Goal: Information Seeking & Learning: Learn about a topic

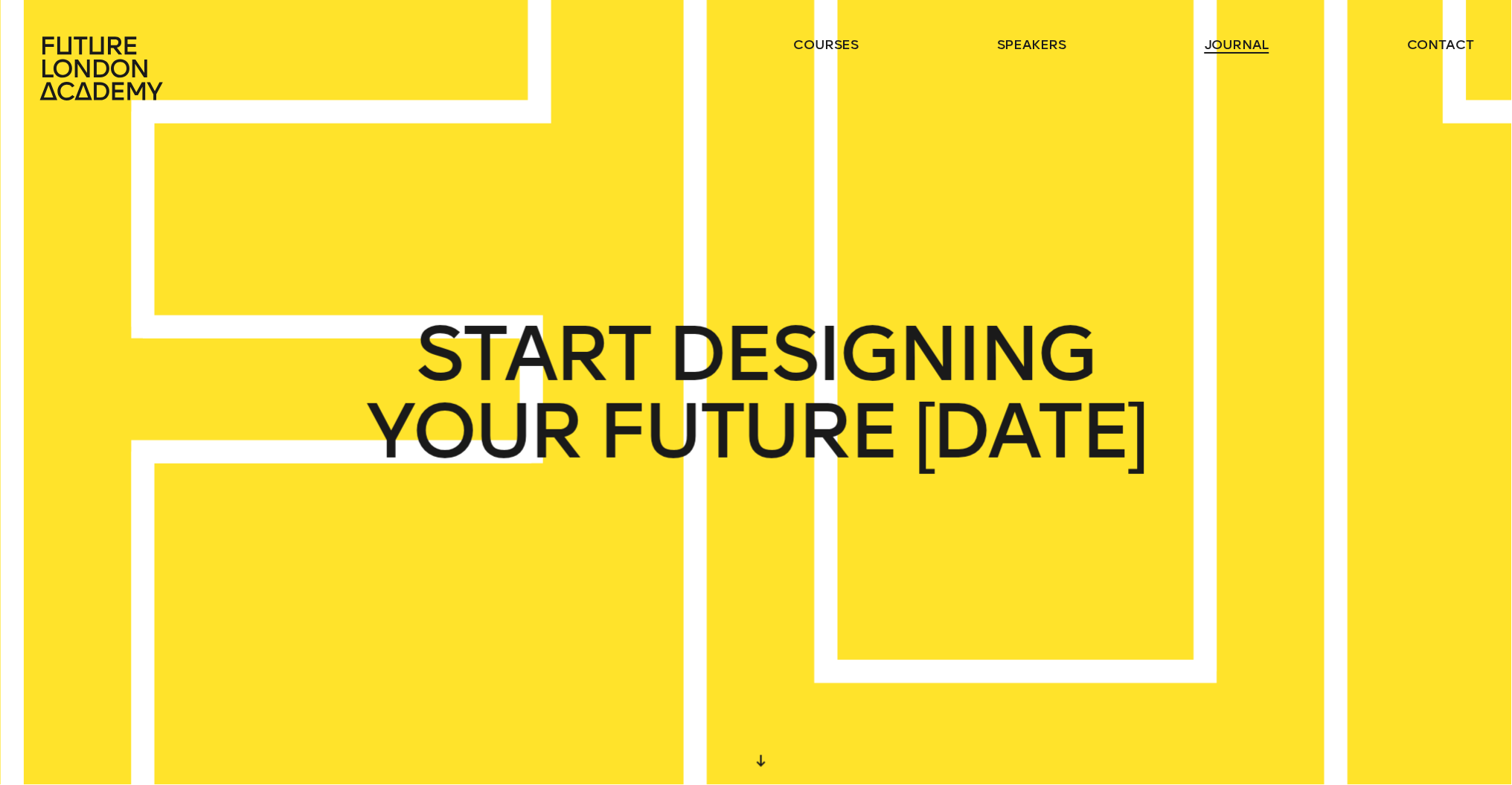
click at [1241, 48] on link "journal" at bounding box center [1237, 44] width 64 height 18
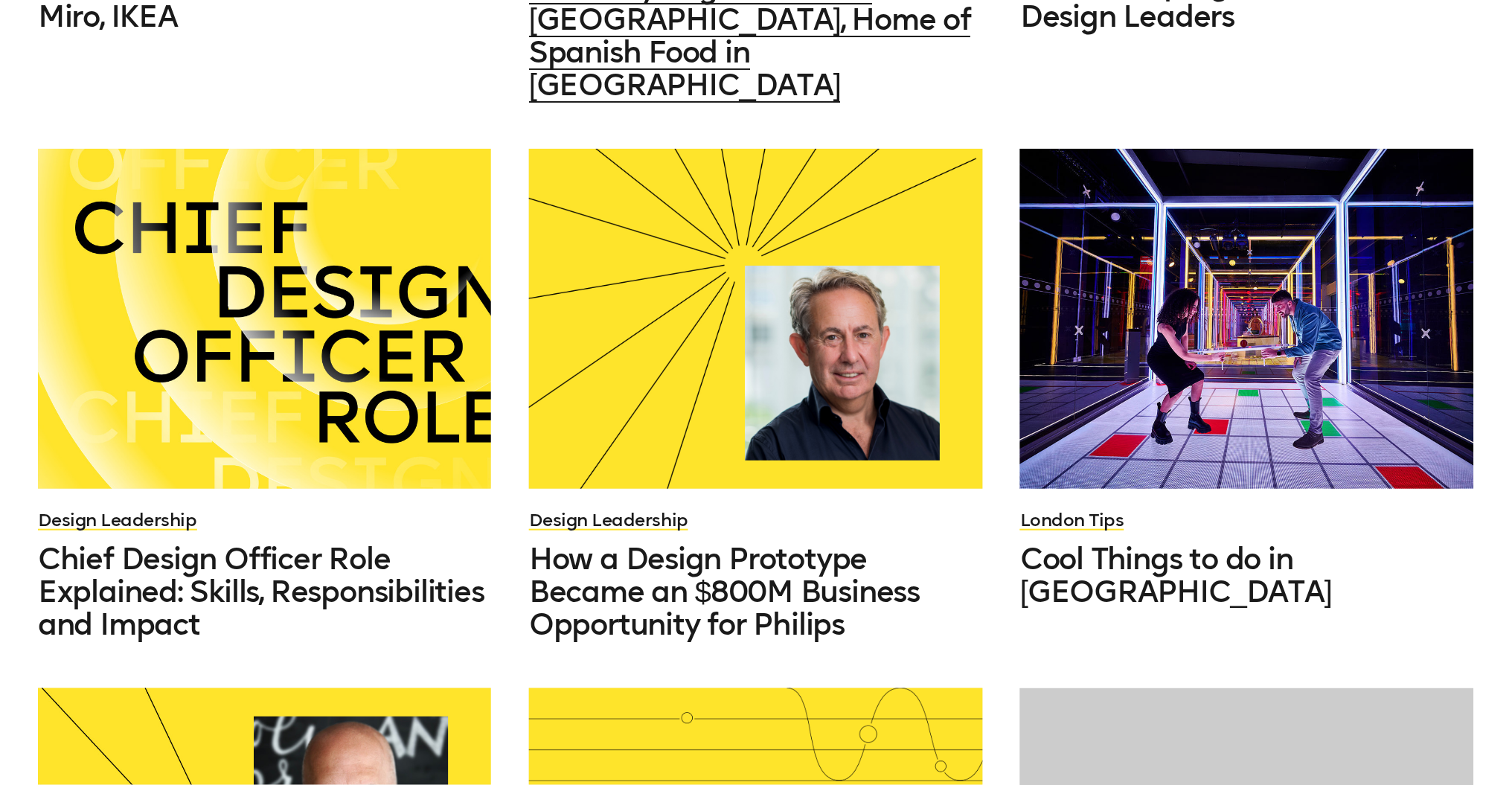
scroll to position [1113, 0]
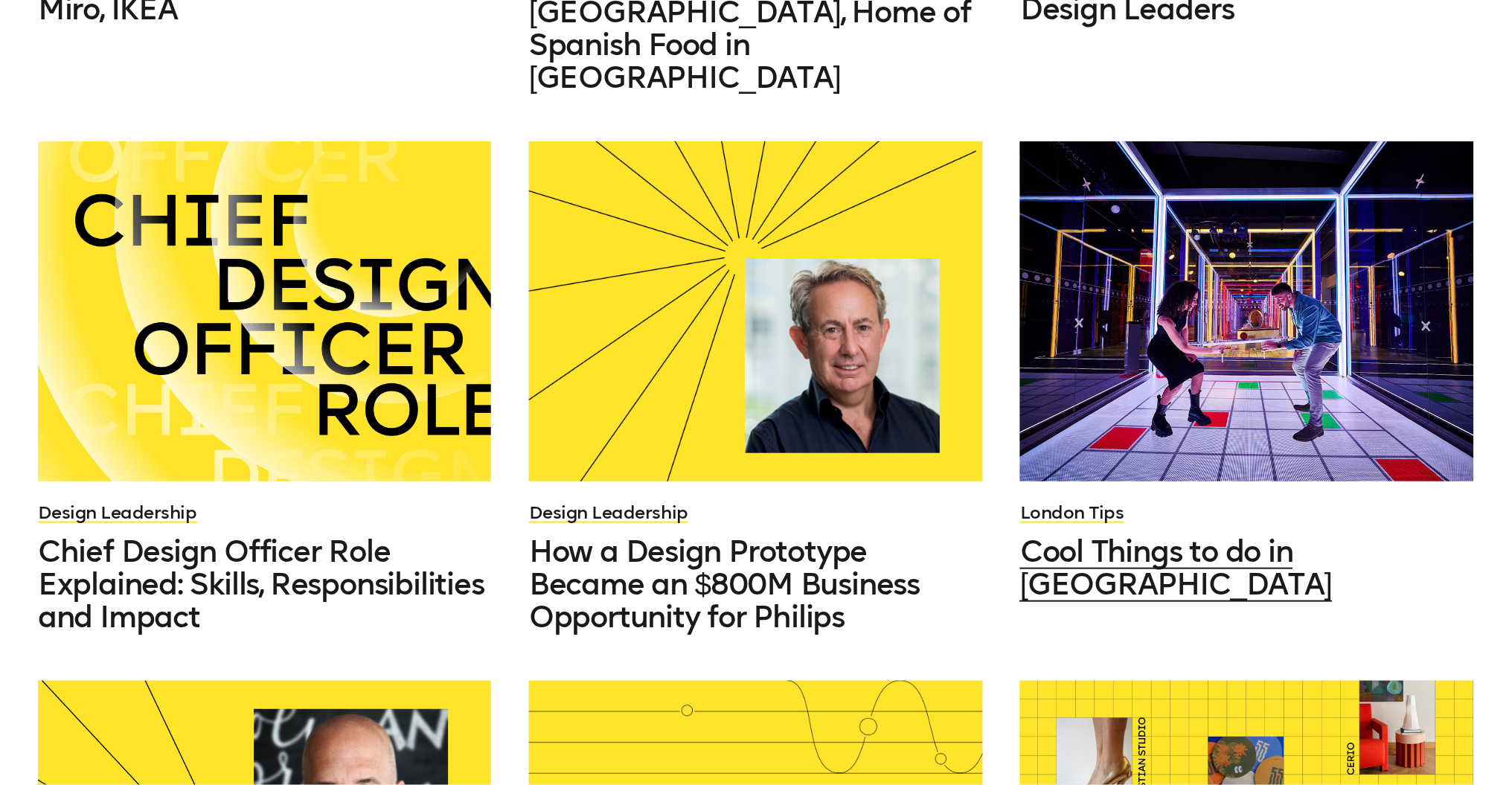
click at [1162, 383] on div at bounding box center [1247, 311] width 454 height 340
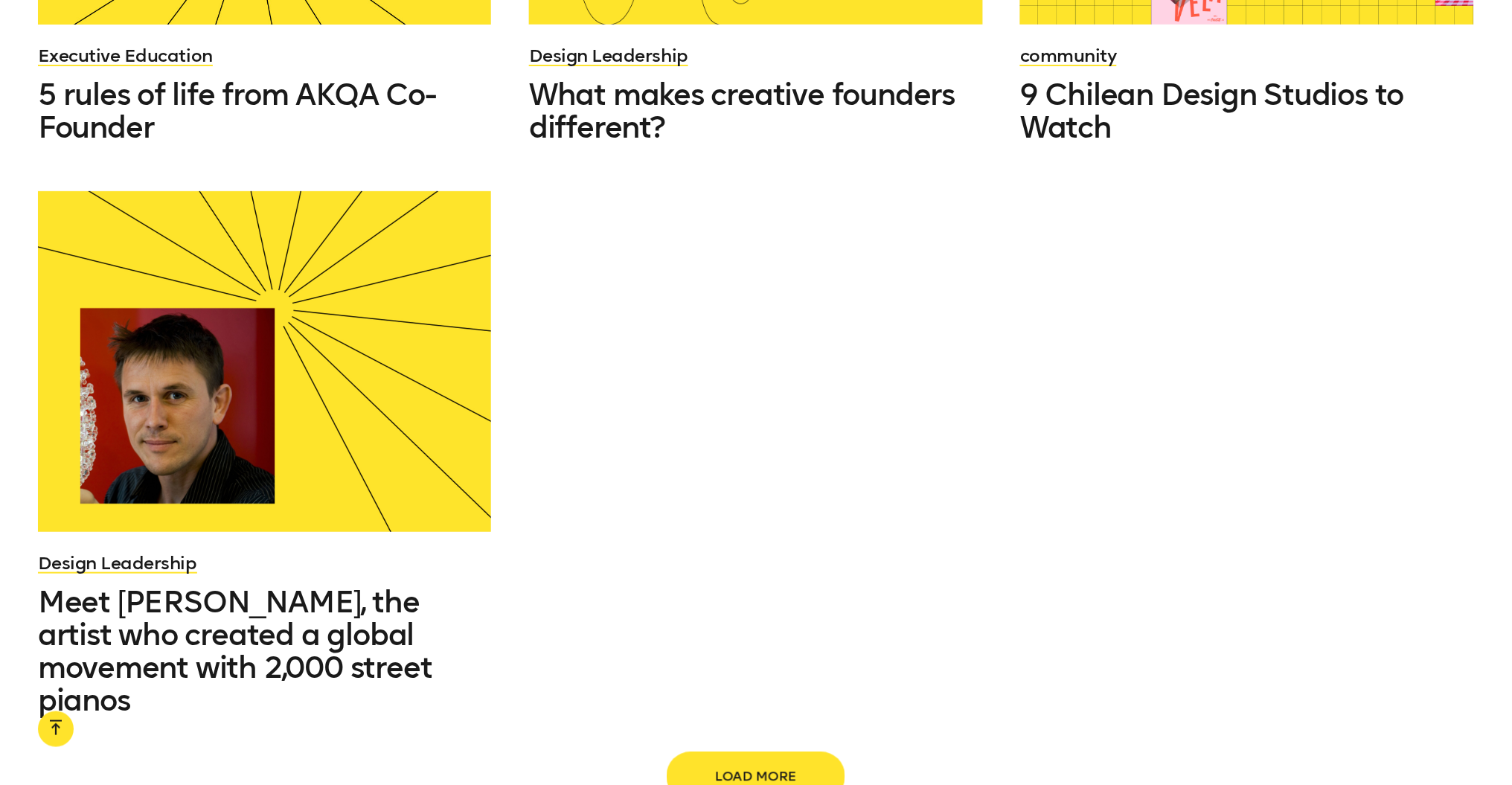
scroll to position [2122, 0]
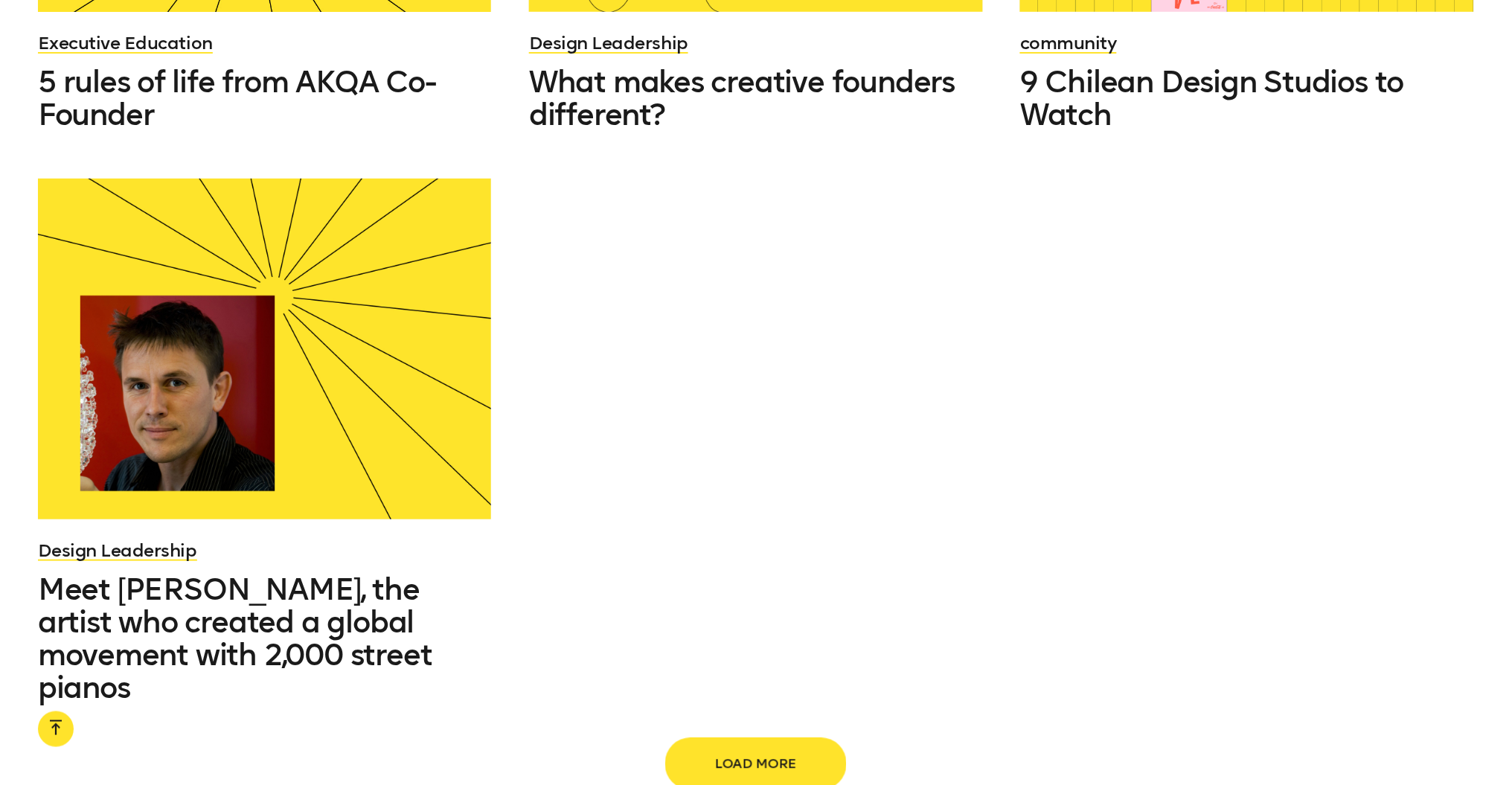
click at [750, 751] on span "Load more" at bounding box center [756, 764] width 131 height 28
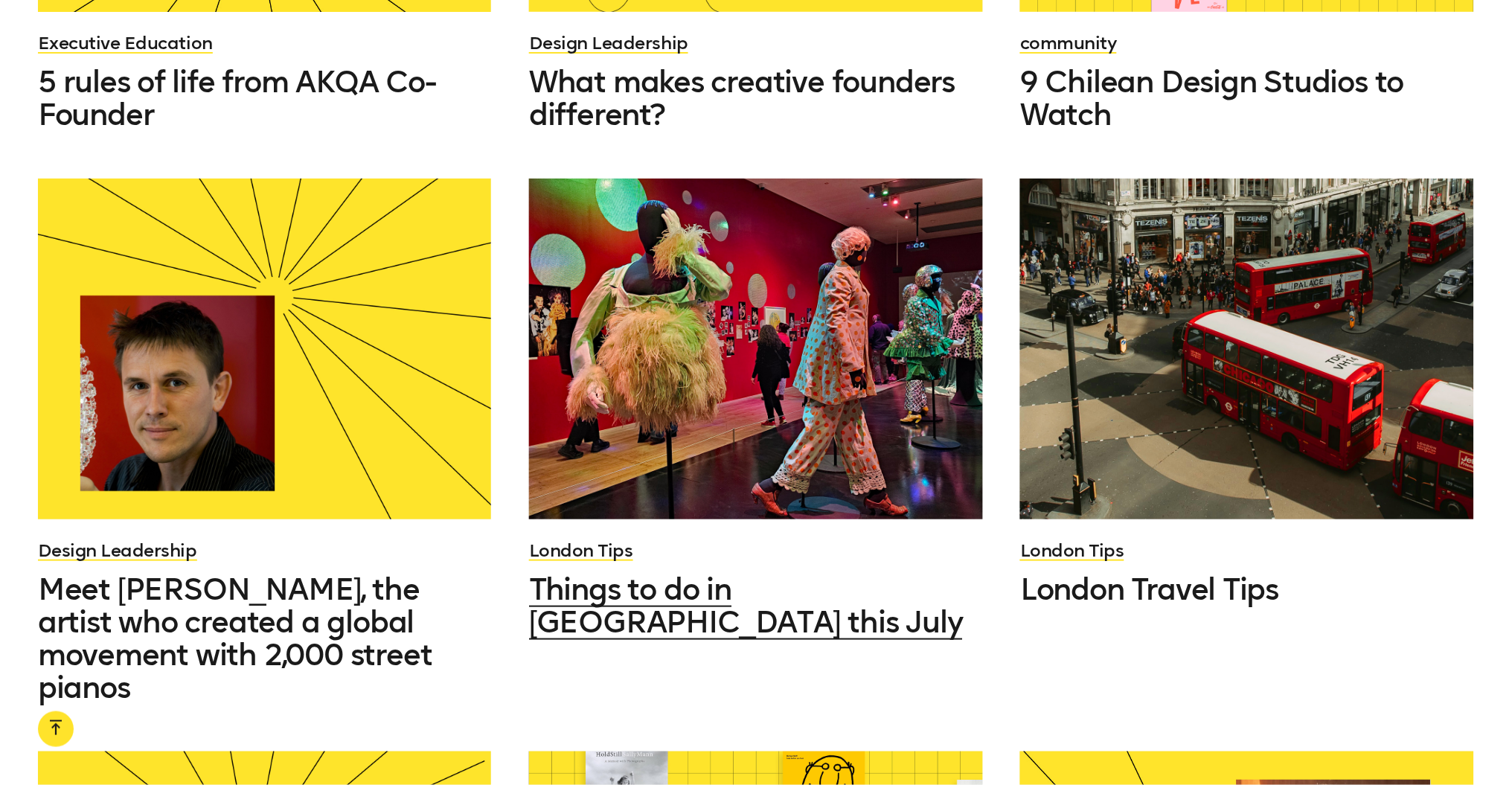
click at [775, 335] on div at bounding box center [756, 348] width 454 height 340
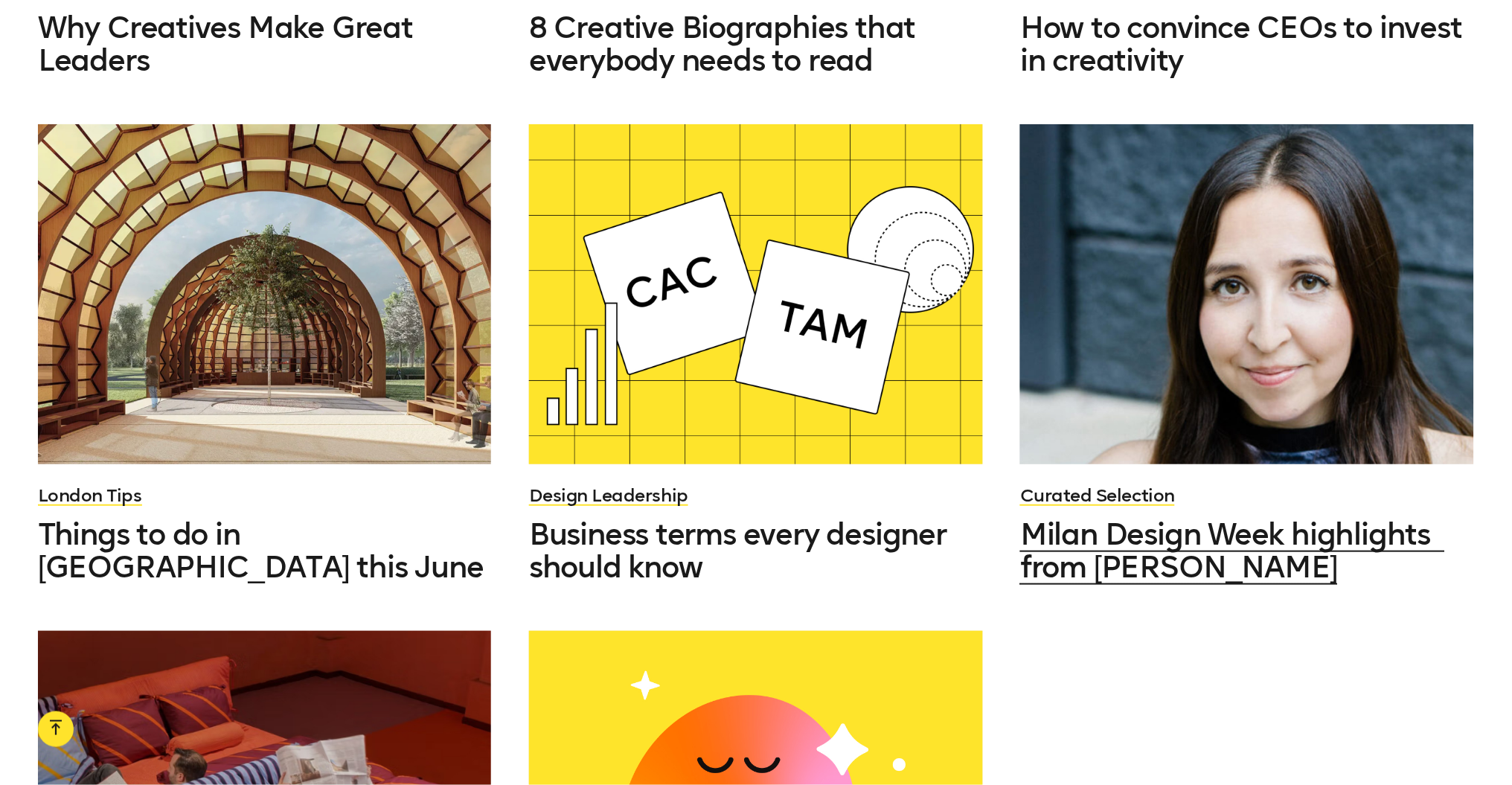
scroll to position [3259, 0]
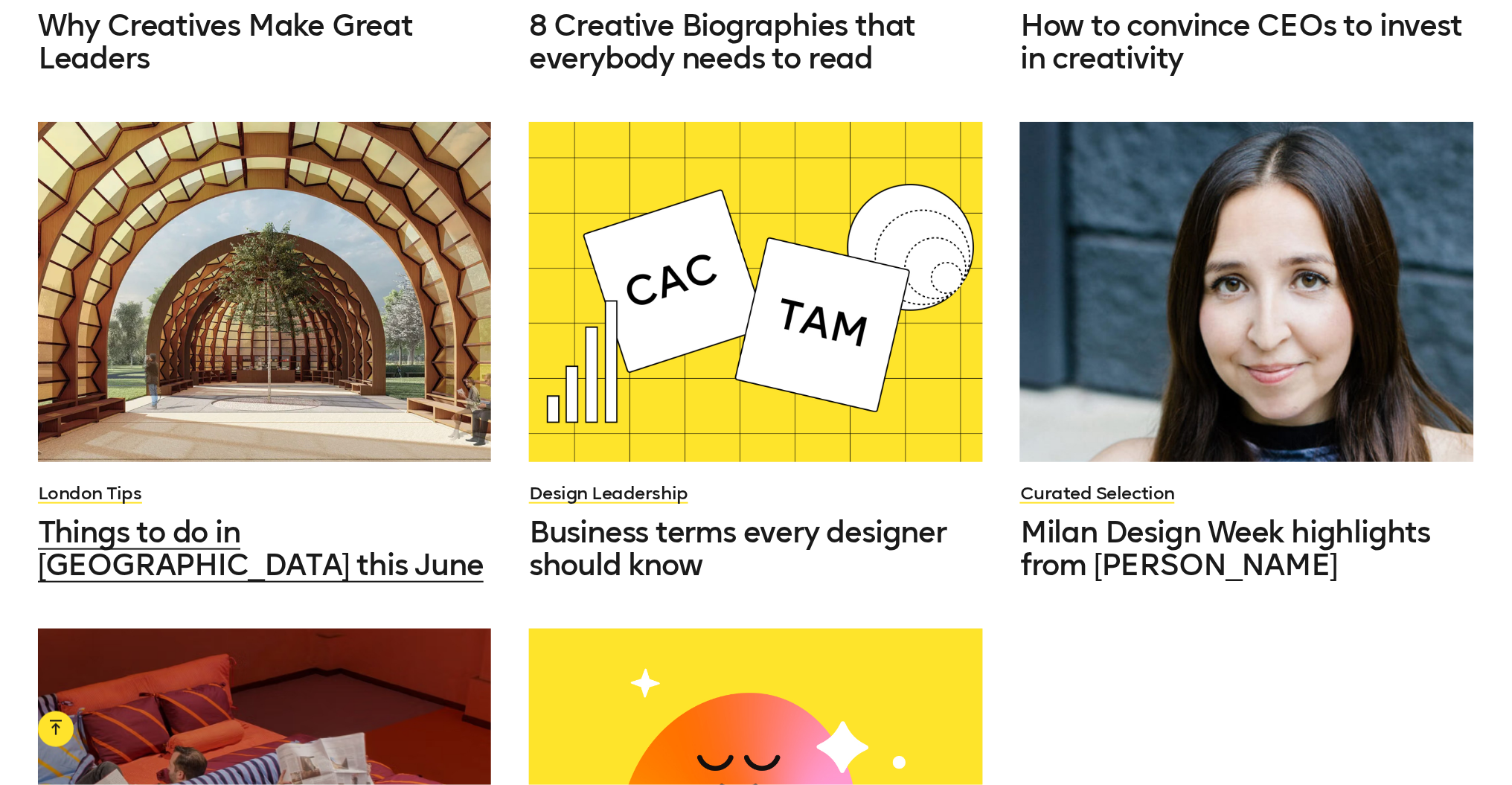
click at [296, 202] on div at bounding box center [265, 292] width 454 height 340
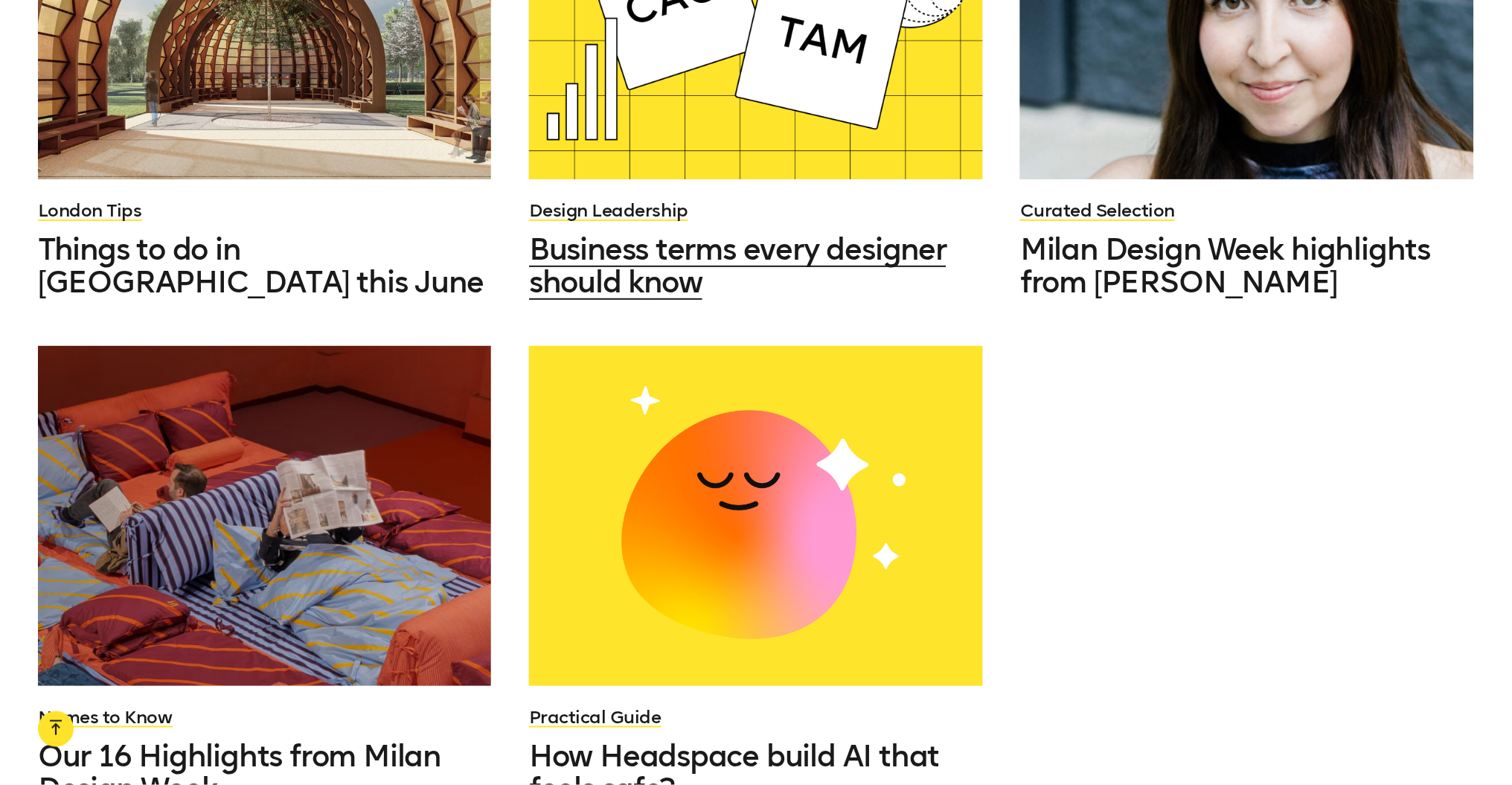
scroll to position [3604, 0]
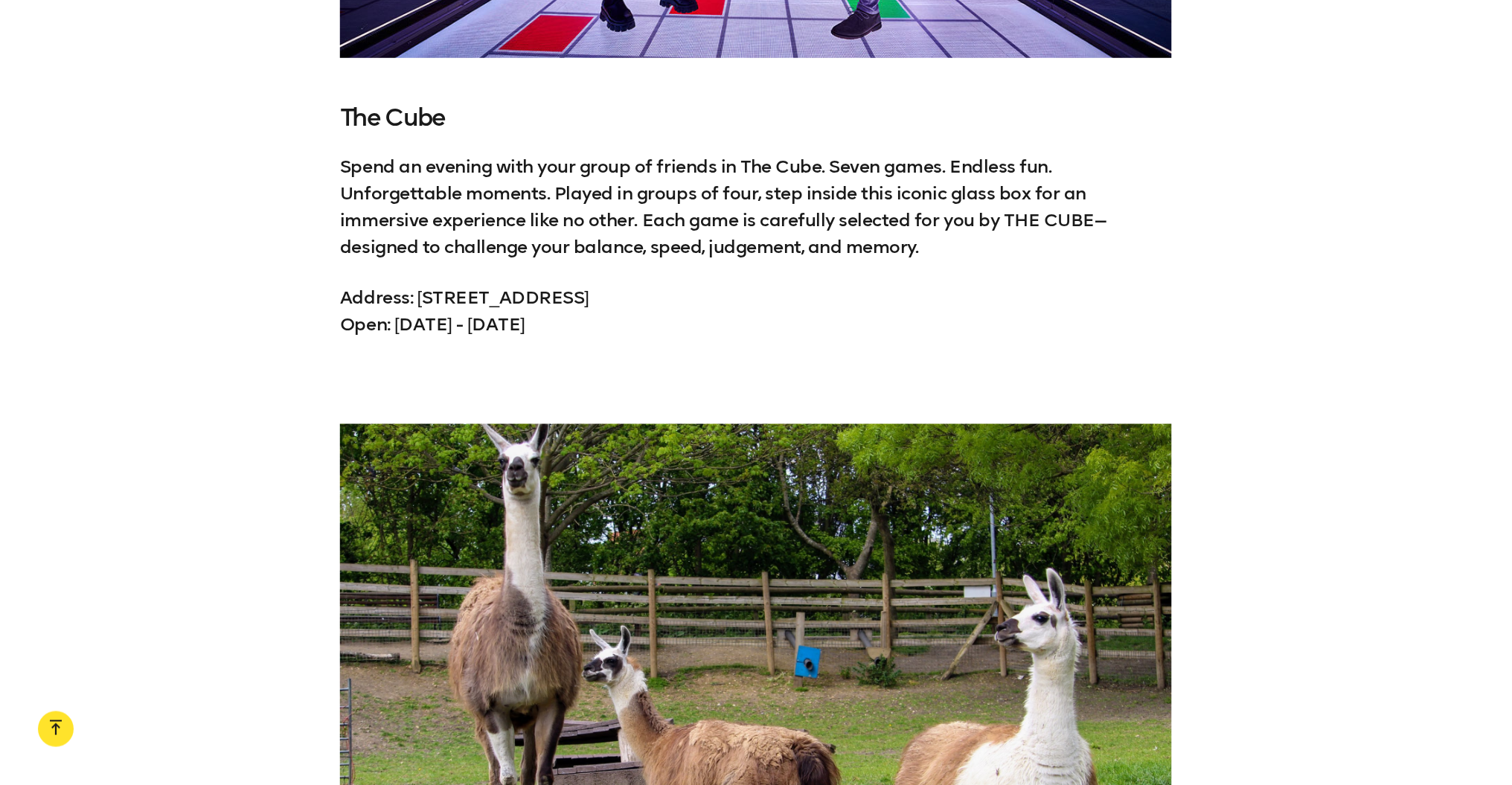
click at [409, 121] on h4 "The Cube" at bounding box center [756, 118] width 832 height 24
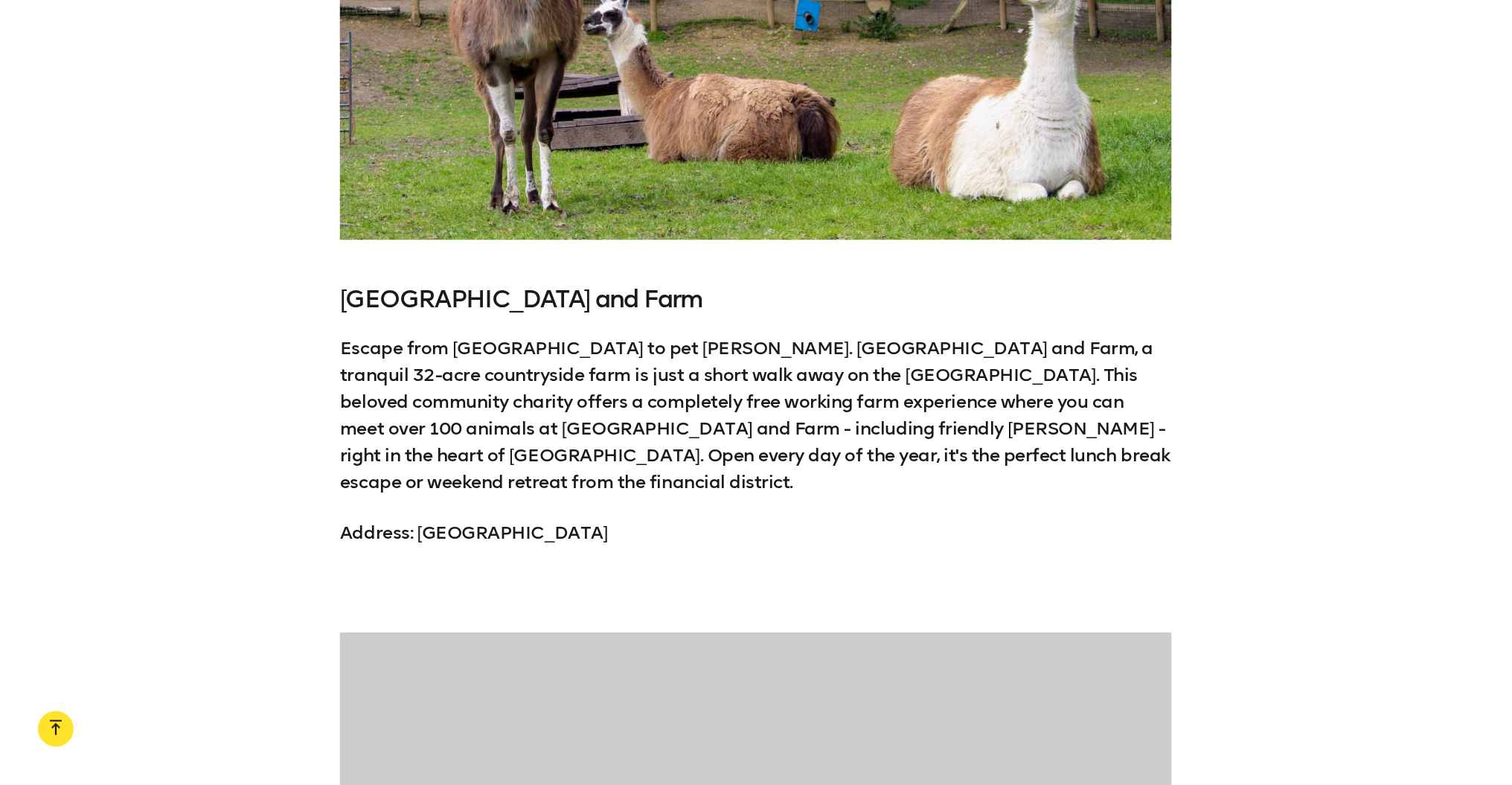
scroll to position [2912, 0]
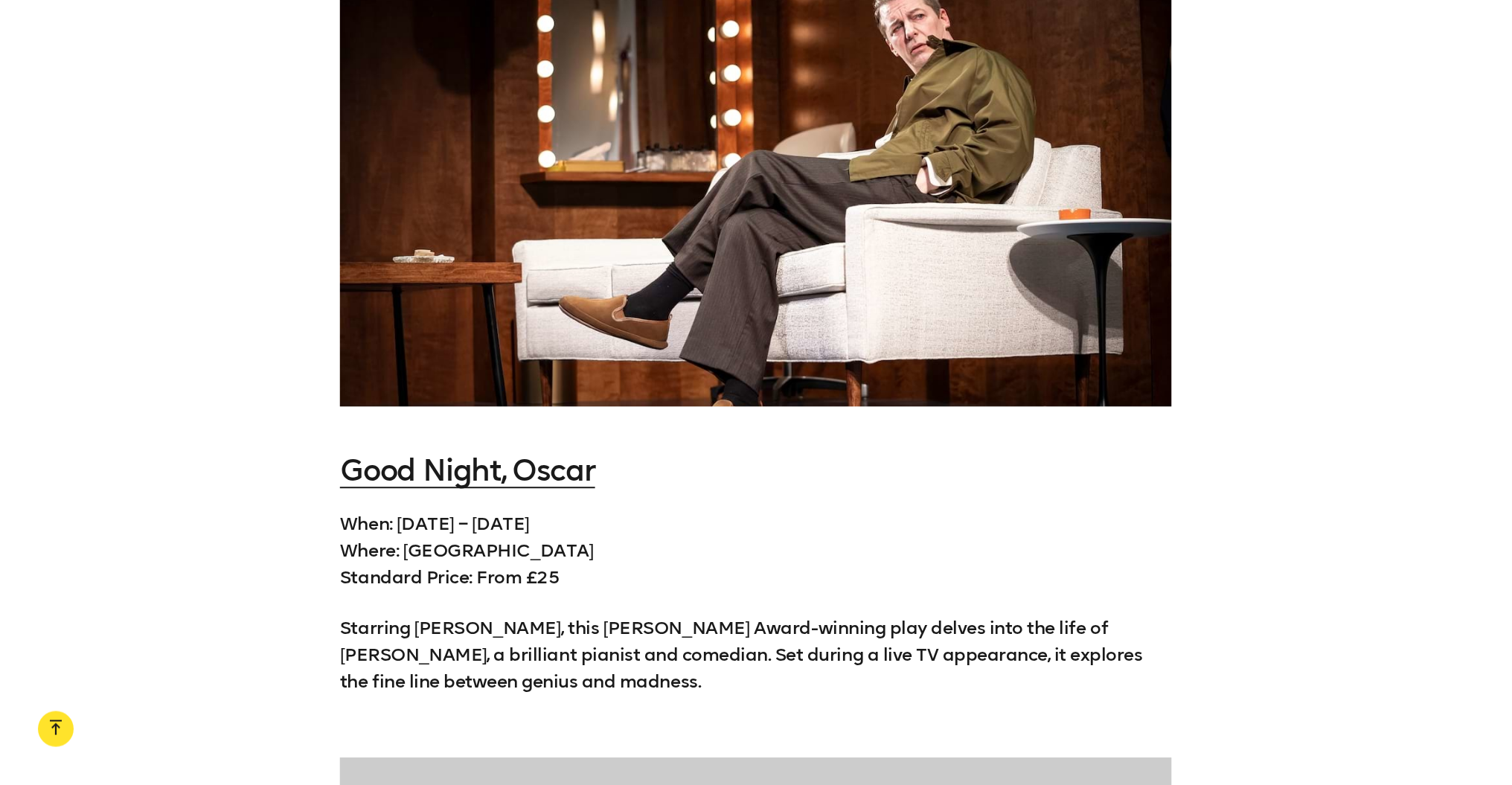
scroll to position [4376, 0]
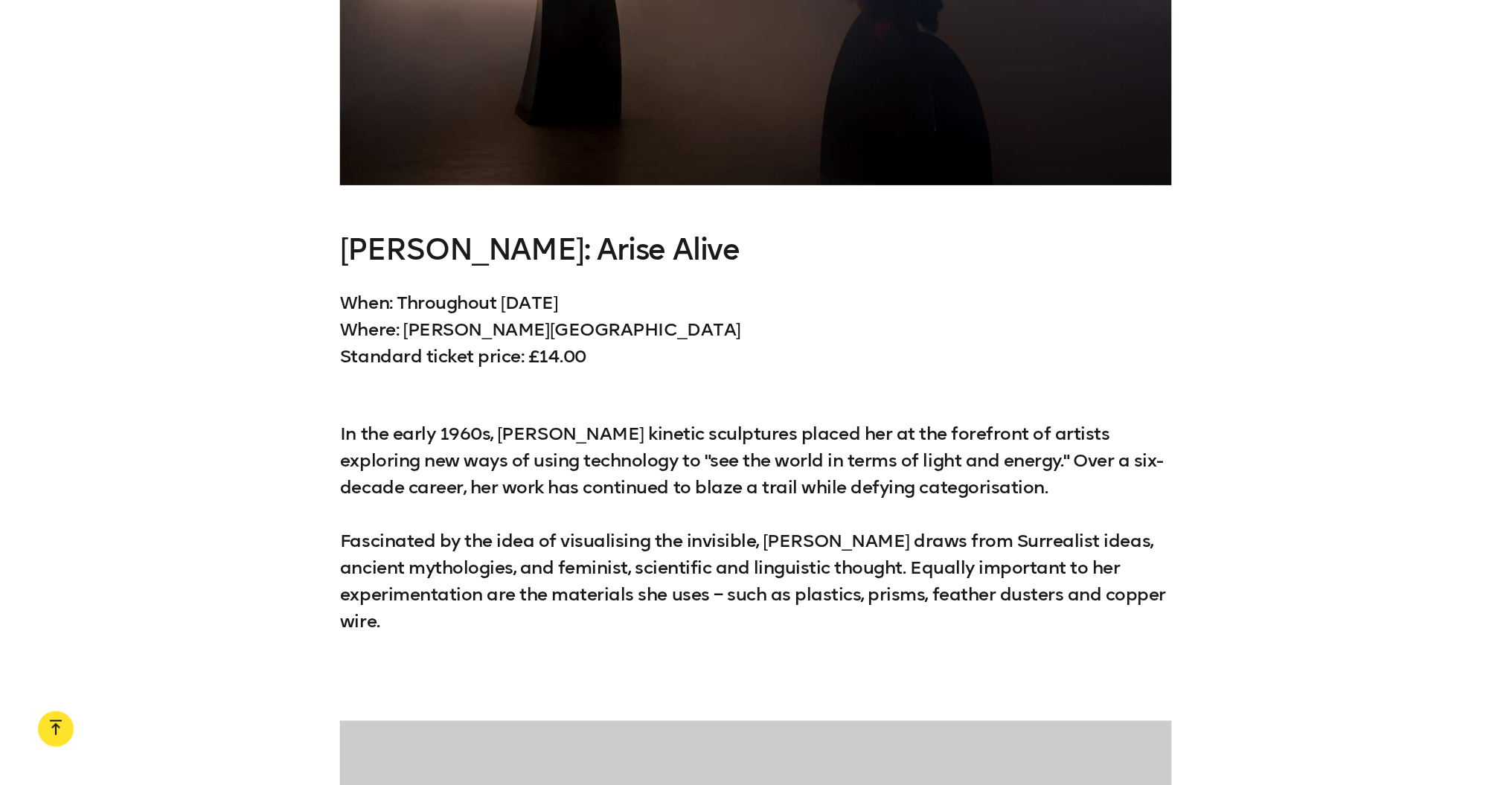
scroll to position [1648, 0]
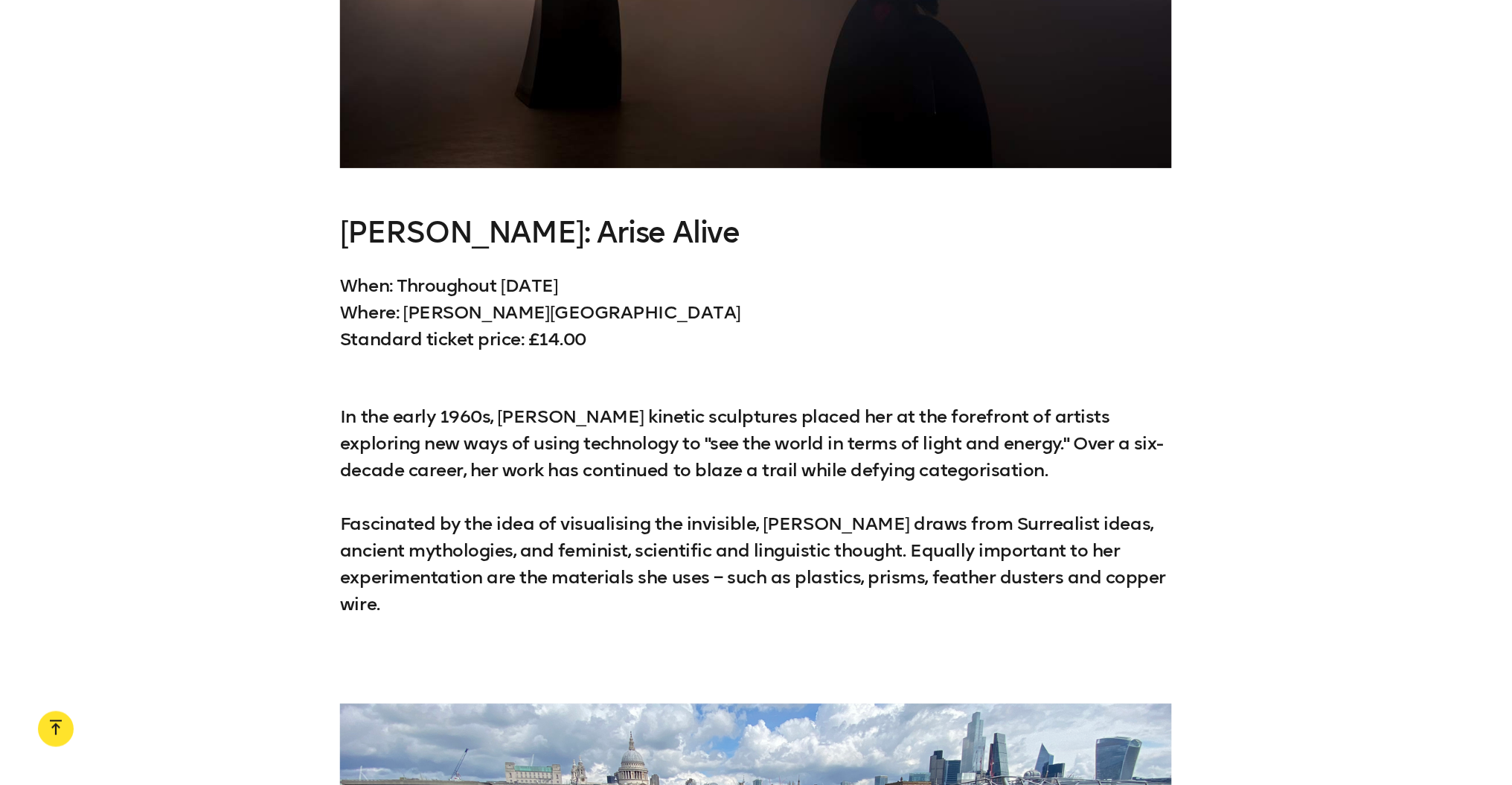
click at [479, 227] on h3 "[PERSON_NAME]: Arise Alive" at bounding box center [756, 232] width 832 height 33
